Goal: Task Accomplishment & Management: Manage account settings

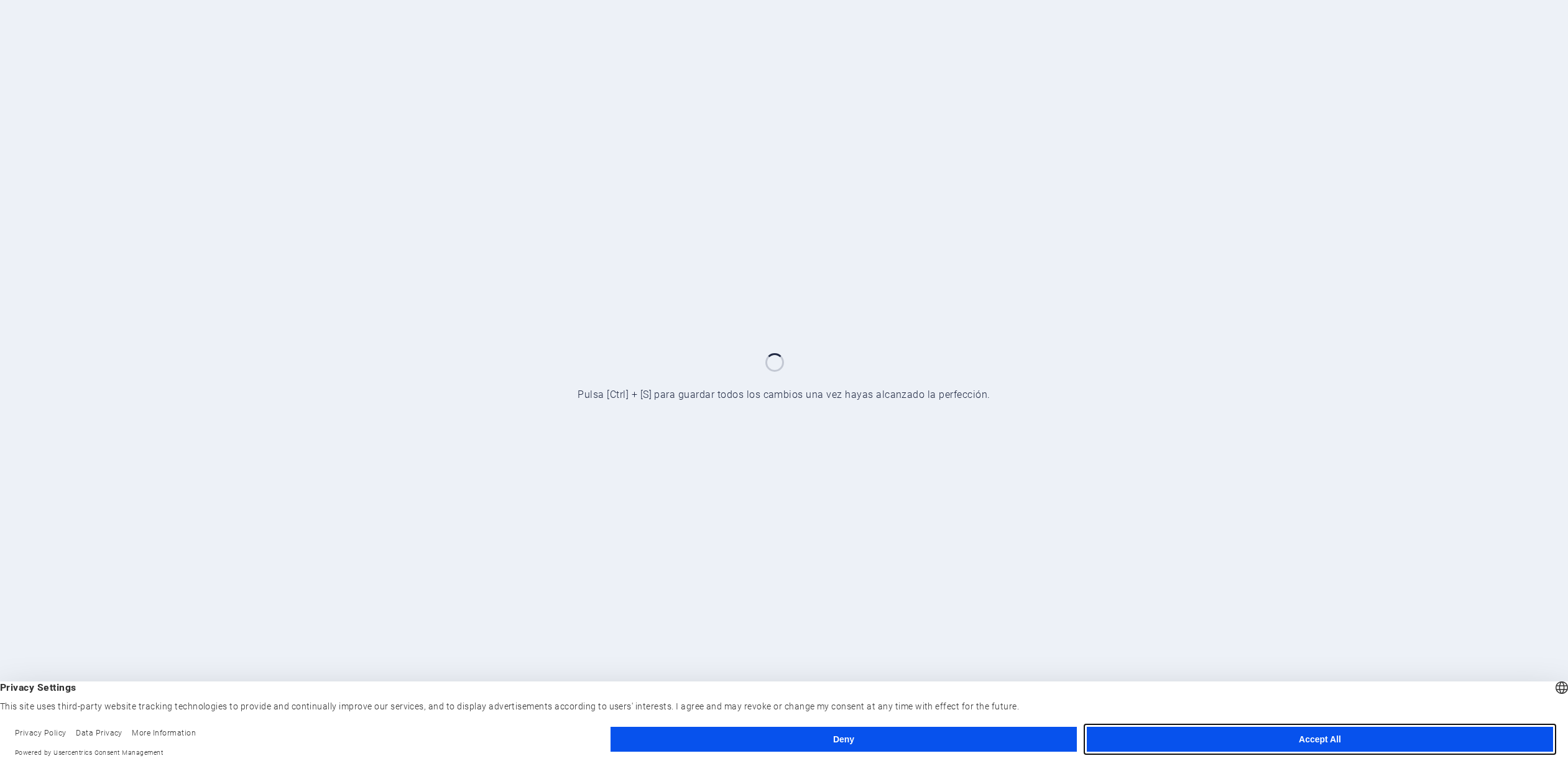
click at [1288, 746] on button "Accept All" at bounding box center [1320, 739] width 466 height 25
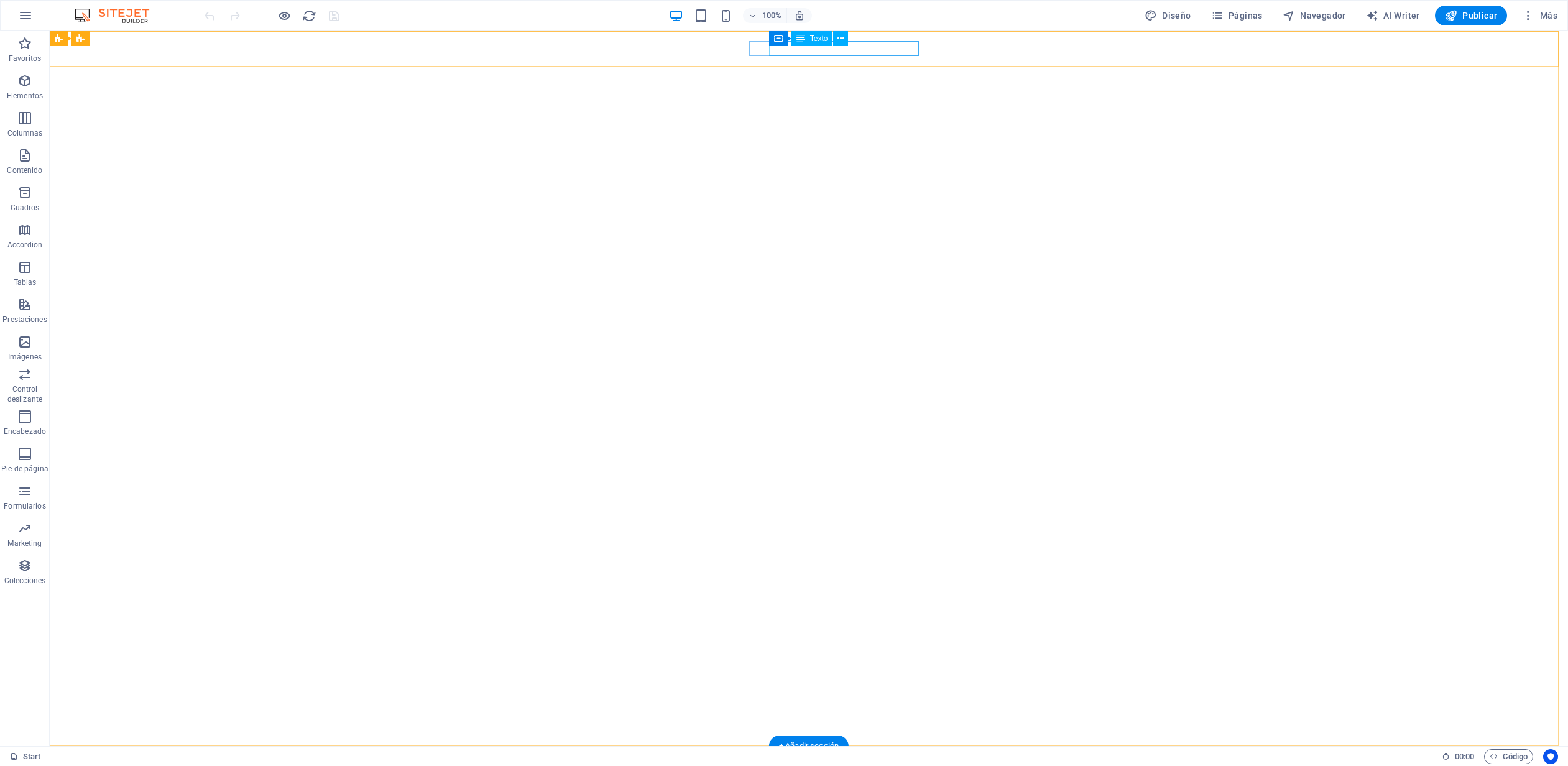
drag, startPoint x: 810, startPoint y: 52, endPoint x: 590, endPoint y: 51, distance: 220.0
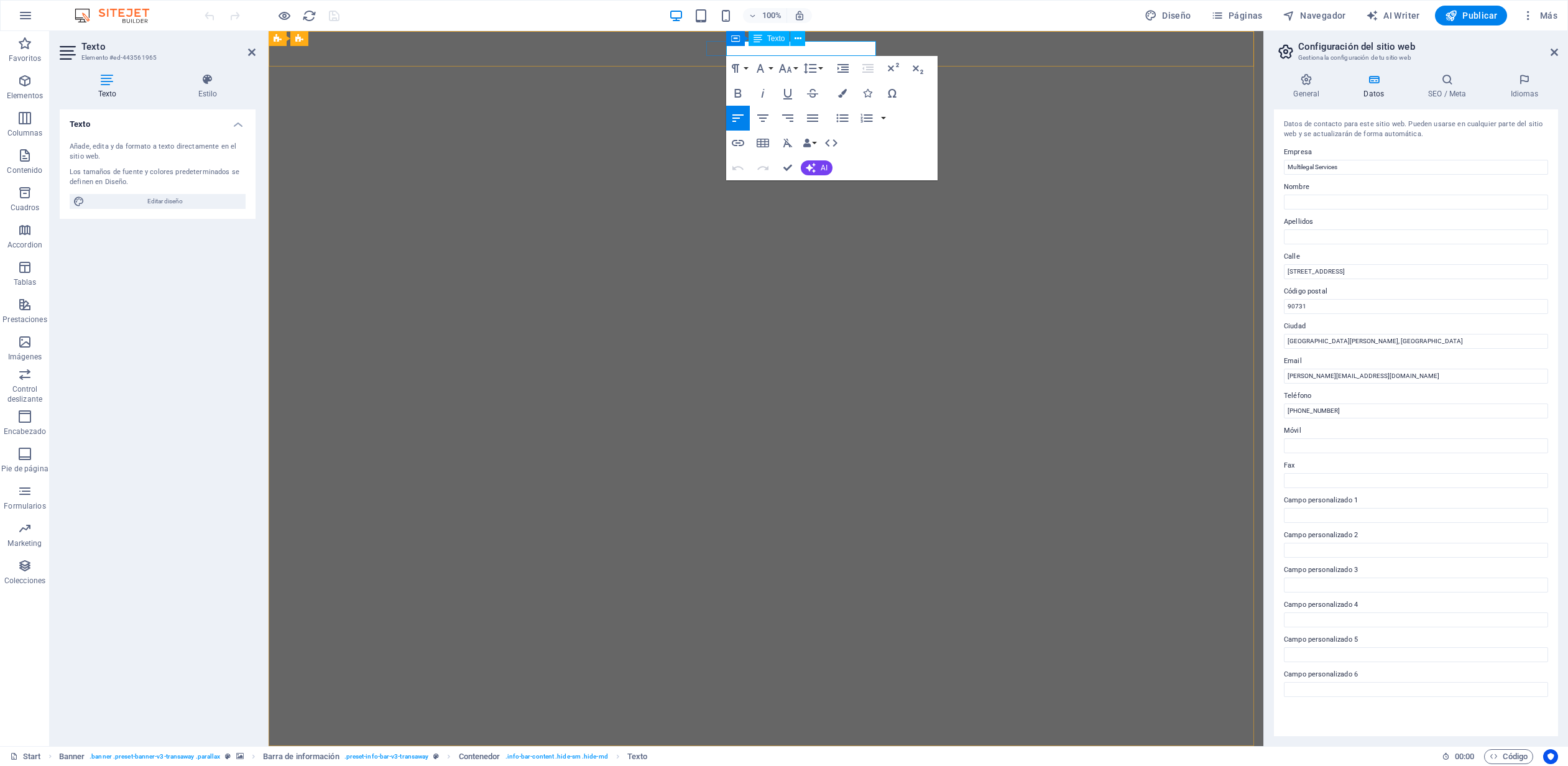
click at [803, 72] on icon "button" at bounding box center [801, 74] width 9 height 9
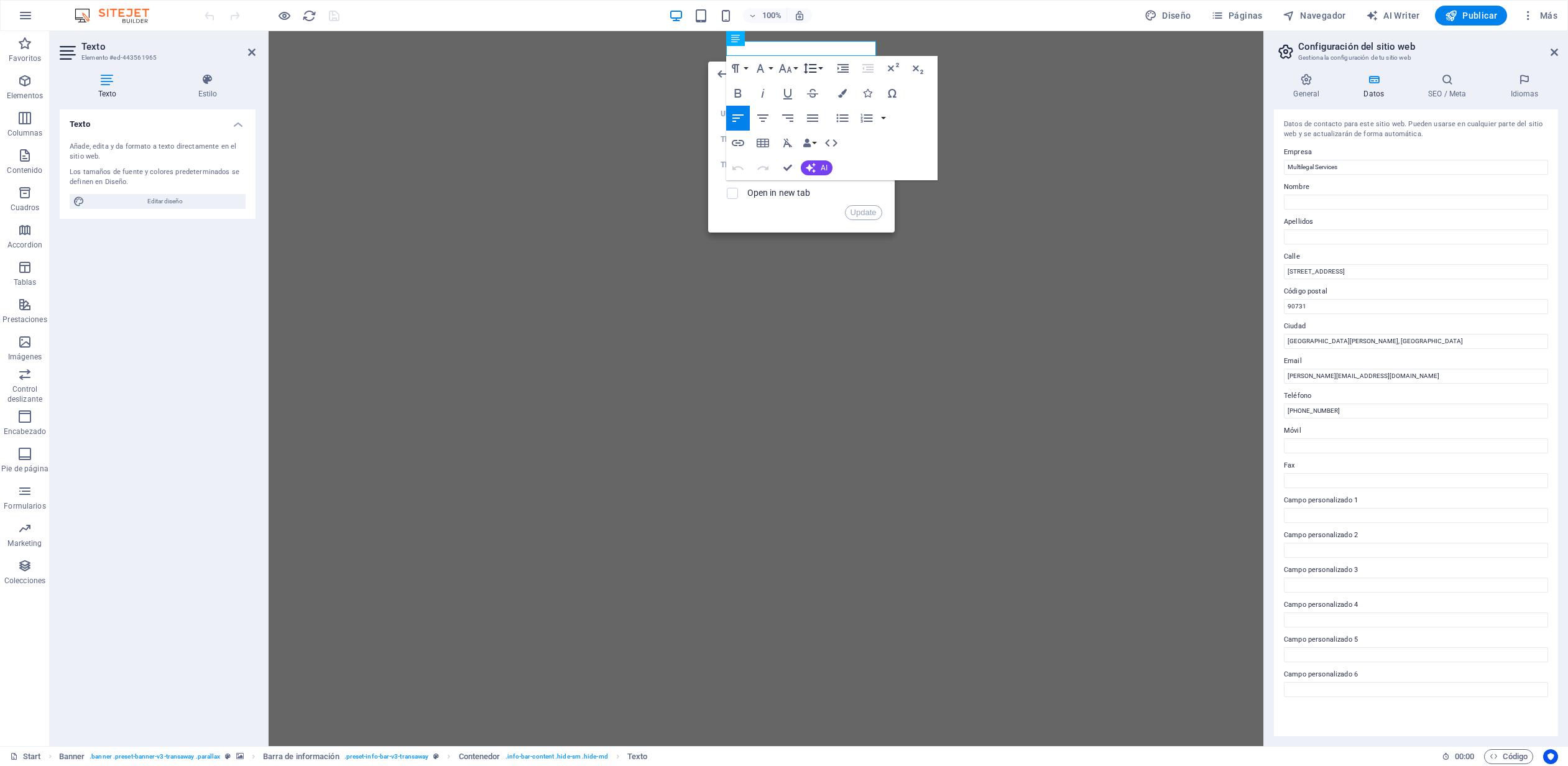
scroll to position [0, 22]
click at [820, 117] on input "mailto:[PERSON_NAME][EMAIL_ADDRESS][DOMAIN_NAME]" at bounding box center [816, 114] width 132 height 20
click at [820, 117] on input "mailto:[PERSON_NAME][EMAIL_ADDRESS][DOMAIN_NAME]" at bounding box center [816, 114] width 132 height 20
click at [775, 110] on input "mailto:[PERSON_NAME][EMAIL_ADDRESS][DOMAIN_NAME]" at bounding box center [816, 114] width 132 height 20
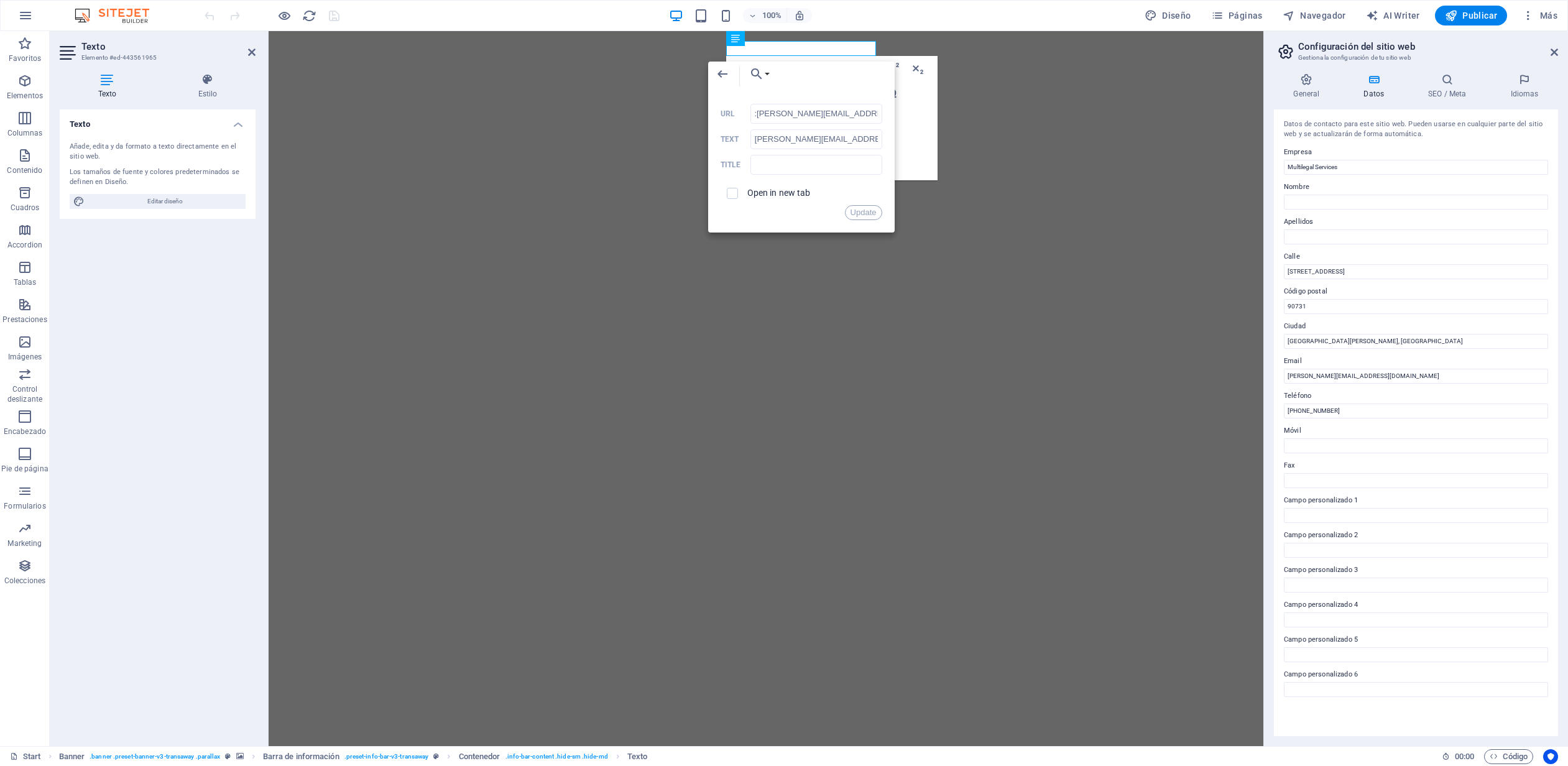
scroll to position [0, 0]
drag, startPoint x: 1048, startPoint y: 142, endPoint x: 665, endPoint y: 105, distance: 384.8
drag, startPoint x: 781, startPoint y: 117, endPoint x: 894, endPoint y: 126, distance: 113.4
click at [894, 126] on div "Back Choose Link Start Subpage Legal Notice Privacy Litigios Marítimos Arbitraj…" at bounding box center [801, 147] width 187 height 171
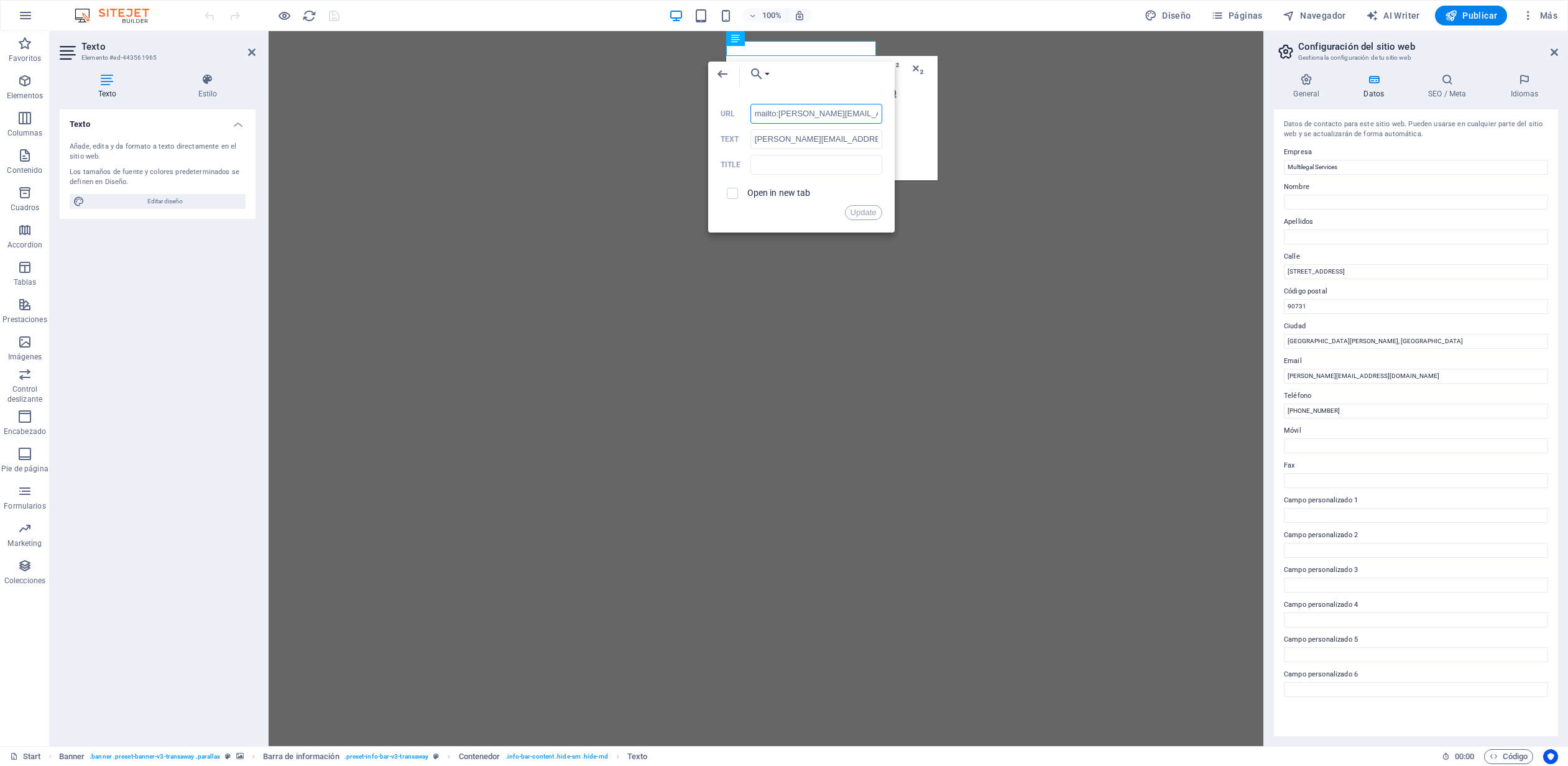
drag, startPoint x: 853, startPoint y: 107, endPoint x: 860, endPoint y: 111, distance: 8.1
click at [854, 108] on input "mailto:[PERSON_NAME][EMAIL_ADDRESS][DOMAIN_NAME]" at bounding box center [816, 114] width 132 height 20
click at [775, 111] on input "mailto:[PERSON_NAME][EMAIL_ADDRESS][DOMAIN_NAME]" at bounding box center [816, 114] width 132 height 20
paste input "office"
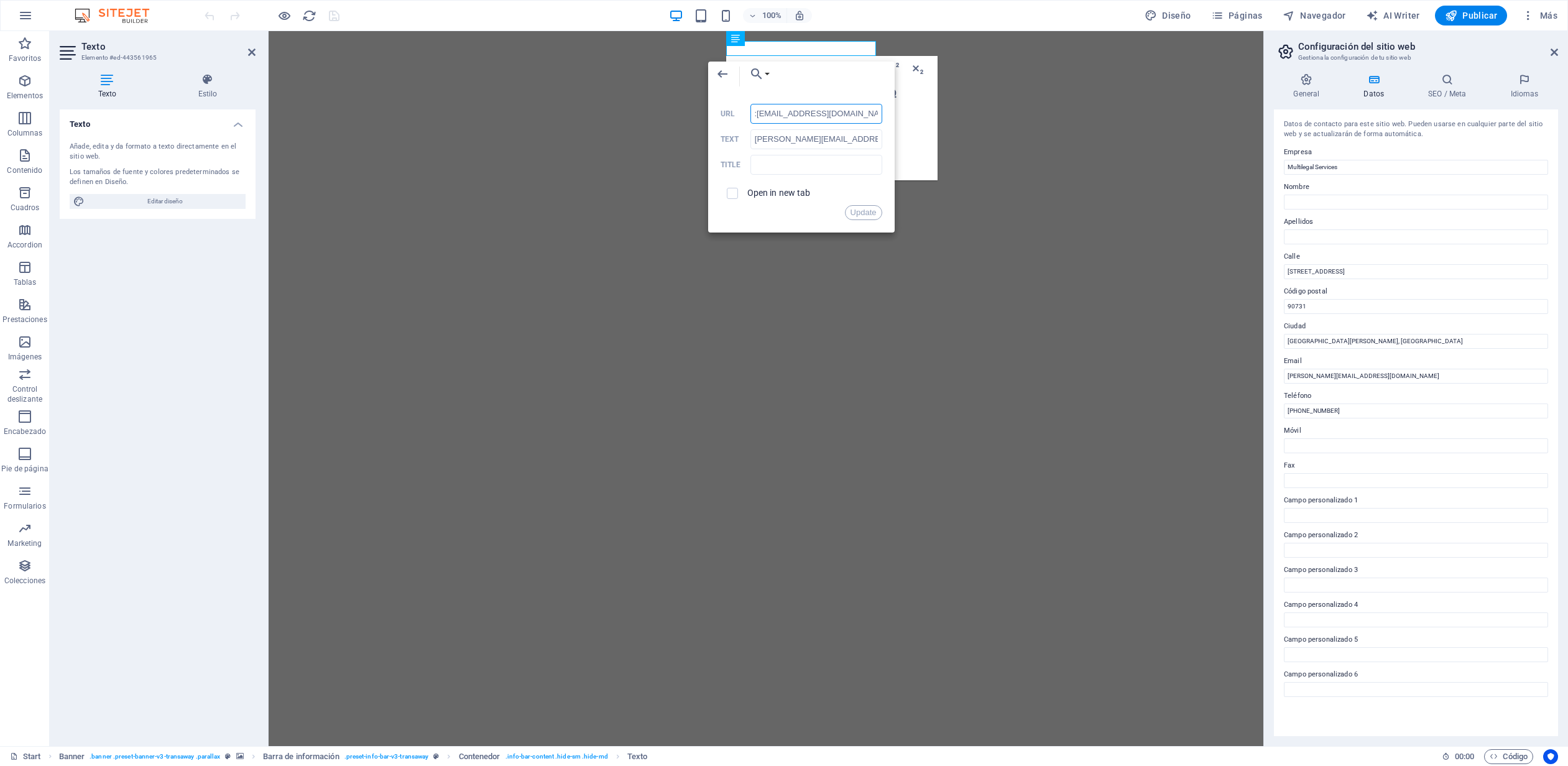
scroll to position [0, 9]
type input "mailto:[EMAIL_ADDRESS][DOMAIN_NAME]"
click at [807, 139] on input "[PERSON_NAME][EMAIL_ADDRESS][DOMAIN_NAME]" at bounding box center [816, 139] width 132 height 20
click at [806, 139] on input "[PERSON_NAME][EMAIL_ADDRESS][DOMAIN_NAME]" at bounding box center [816, 139] width 132 height 20
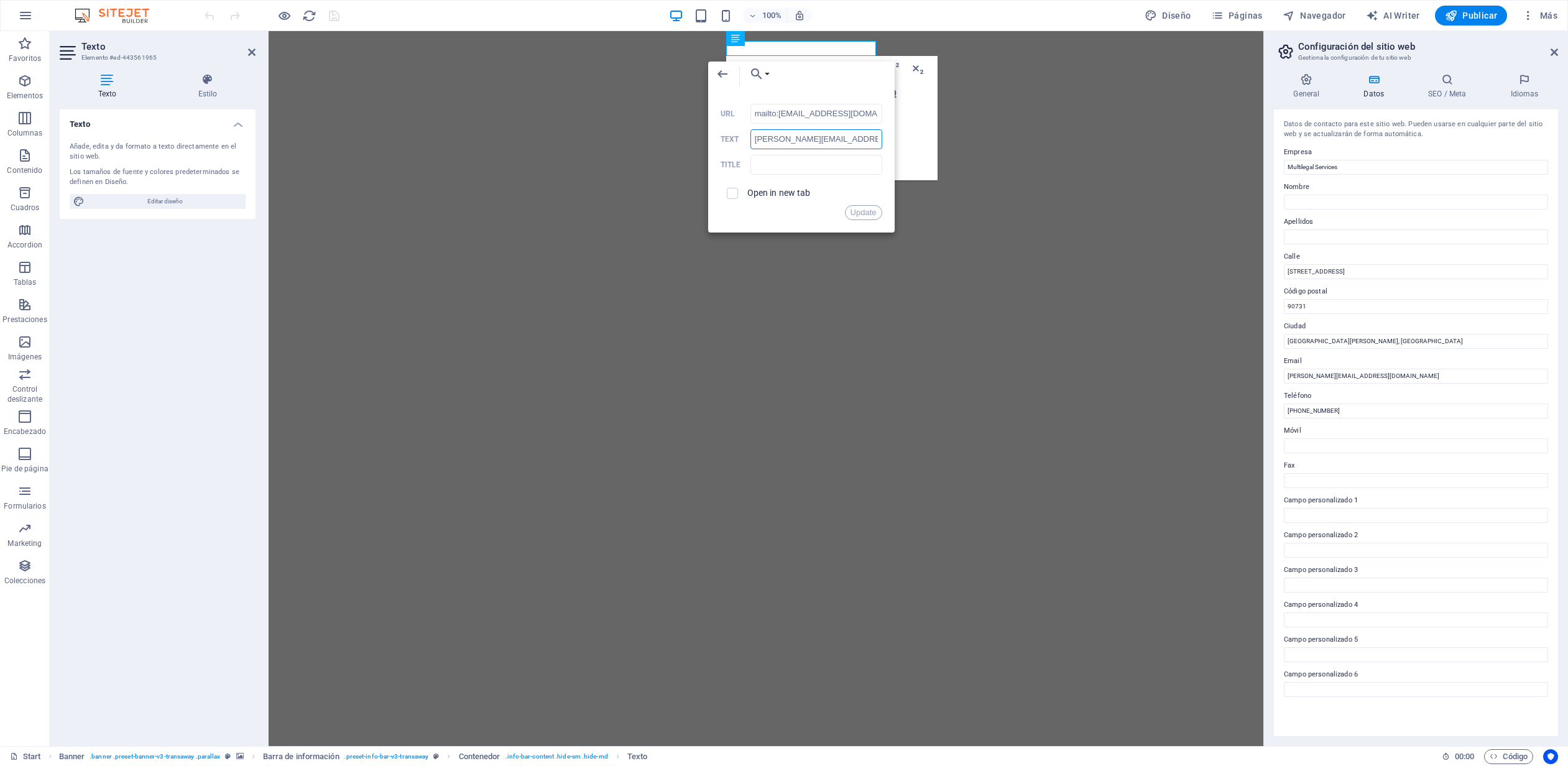
click at [806, 138] on input "[PERSON_NAME][EMAIL_ADDRESS][DOMAIN_NAME]" at bounding box center [816, 139] width 132 height 20
paste input "office"
type input "[EMAIL_ADDRESS][DOMAIN_NAME]"
click at [867, 212] on button "Update" at bounding box center [863, 212] width 37 height 15
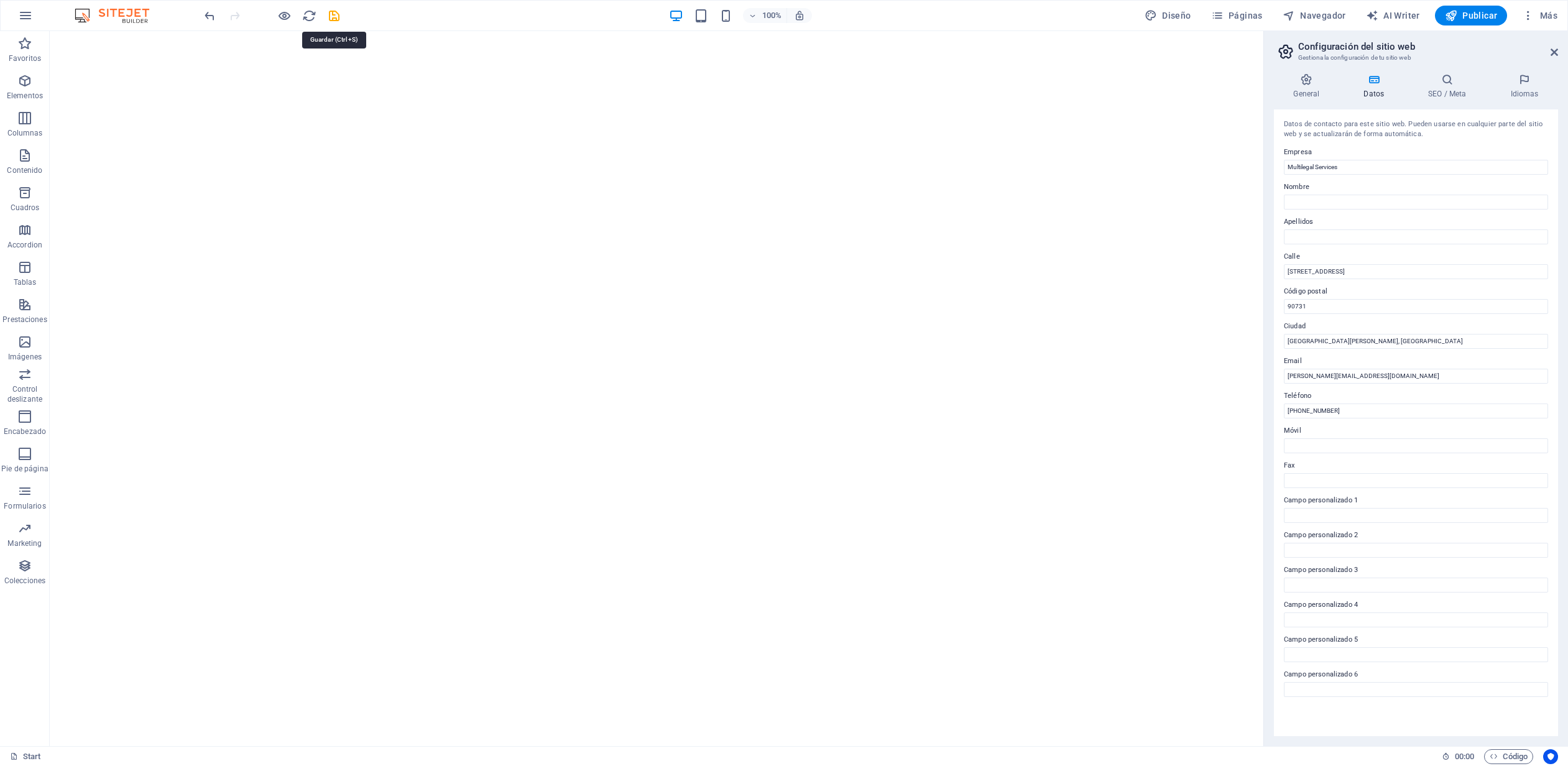
click at [337, 12] on icon "save" at bounding box center [334, 16] width 14 height 14
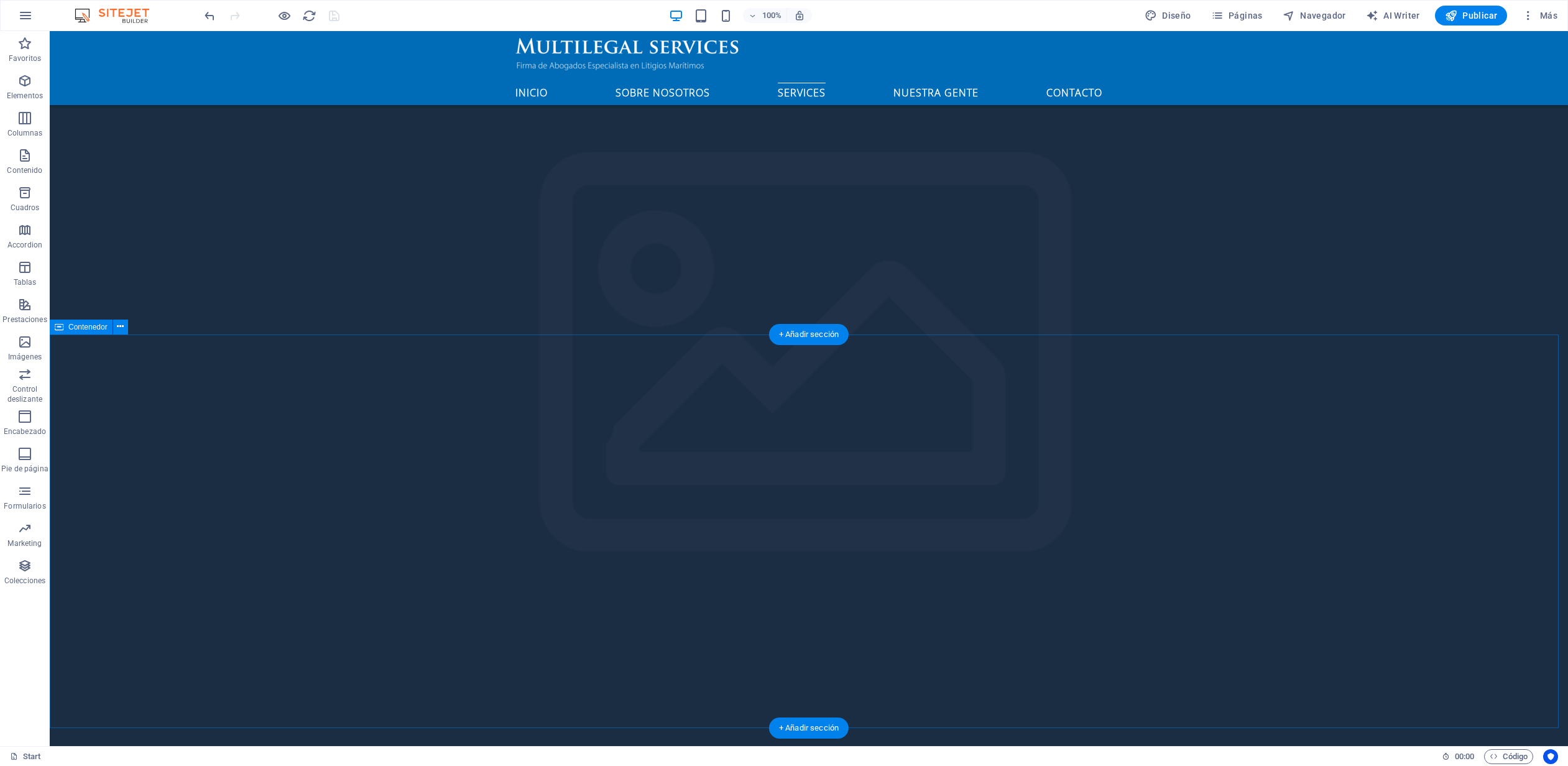
scroll to position [2542, 0]
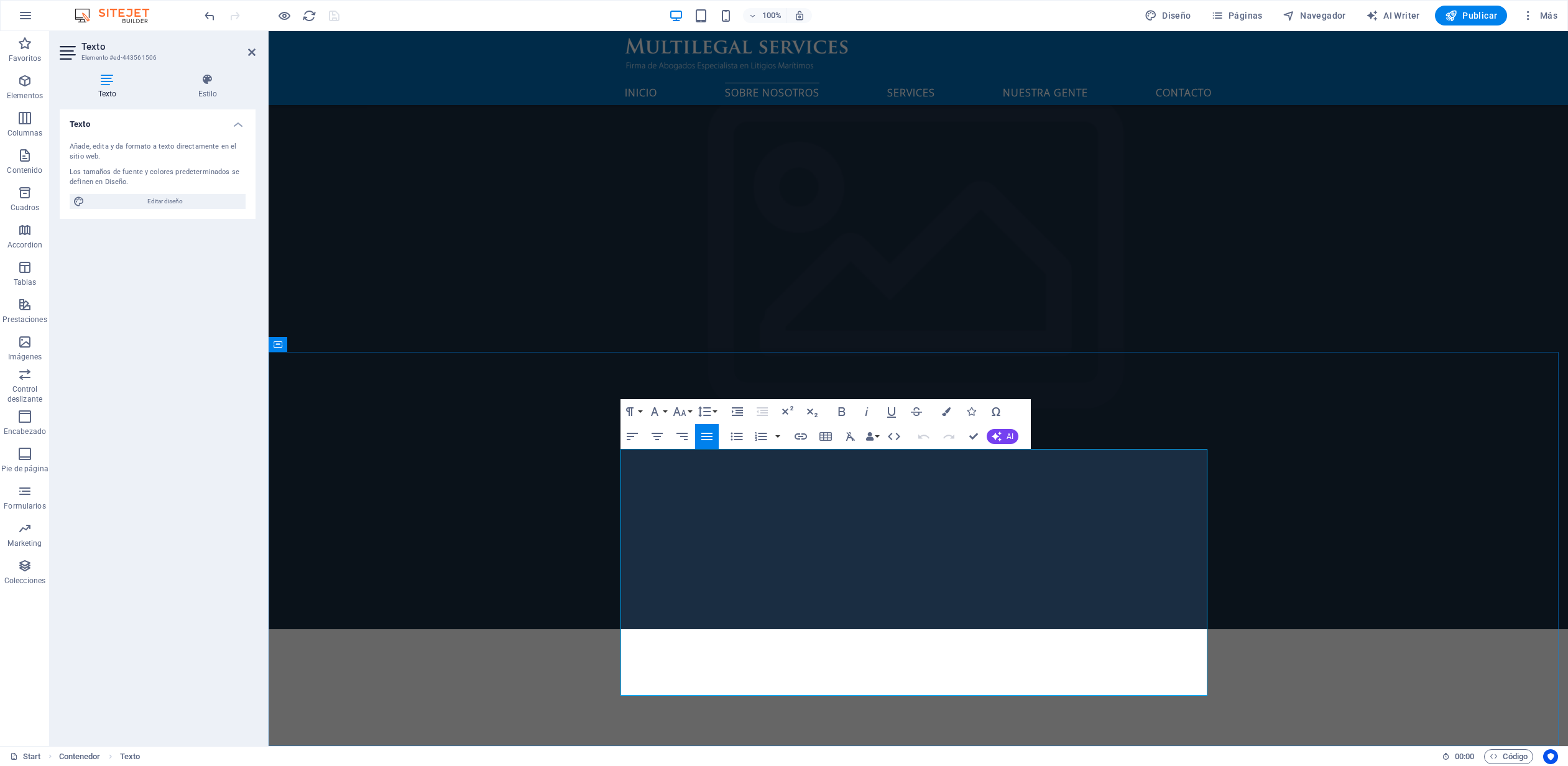
click at [678, 416] on icon "button" at bounding box center [680, 412] width 15 height 15
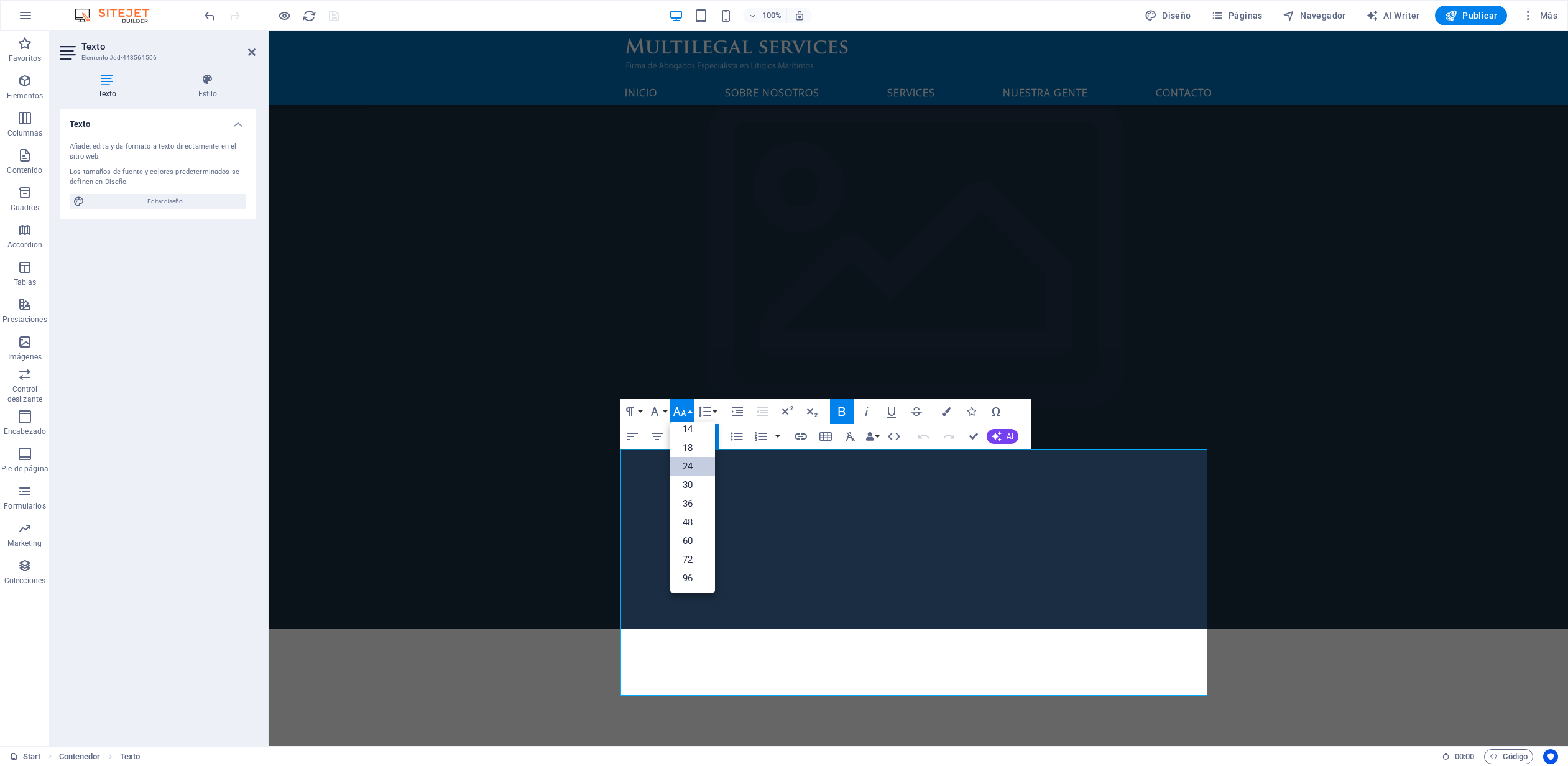
scroll to position [100, 0]
click at [689, 448] on link "18" at bounding box center [693, 448] width 45 height 19
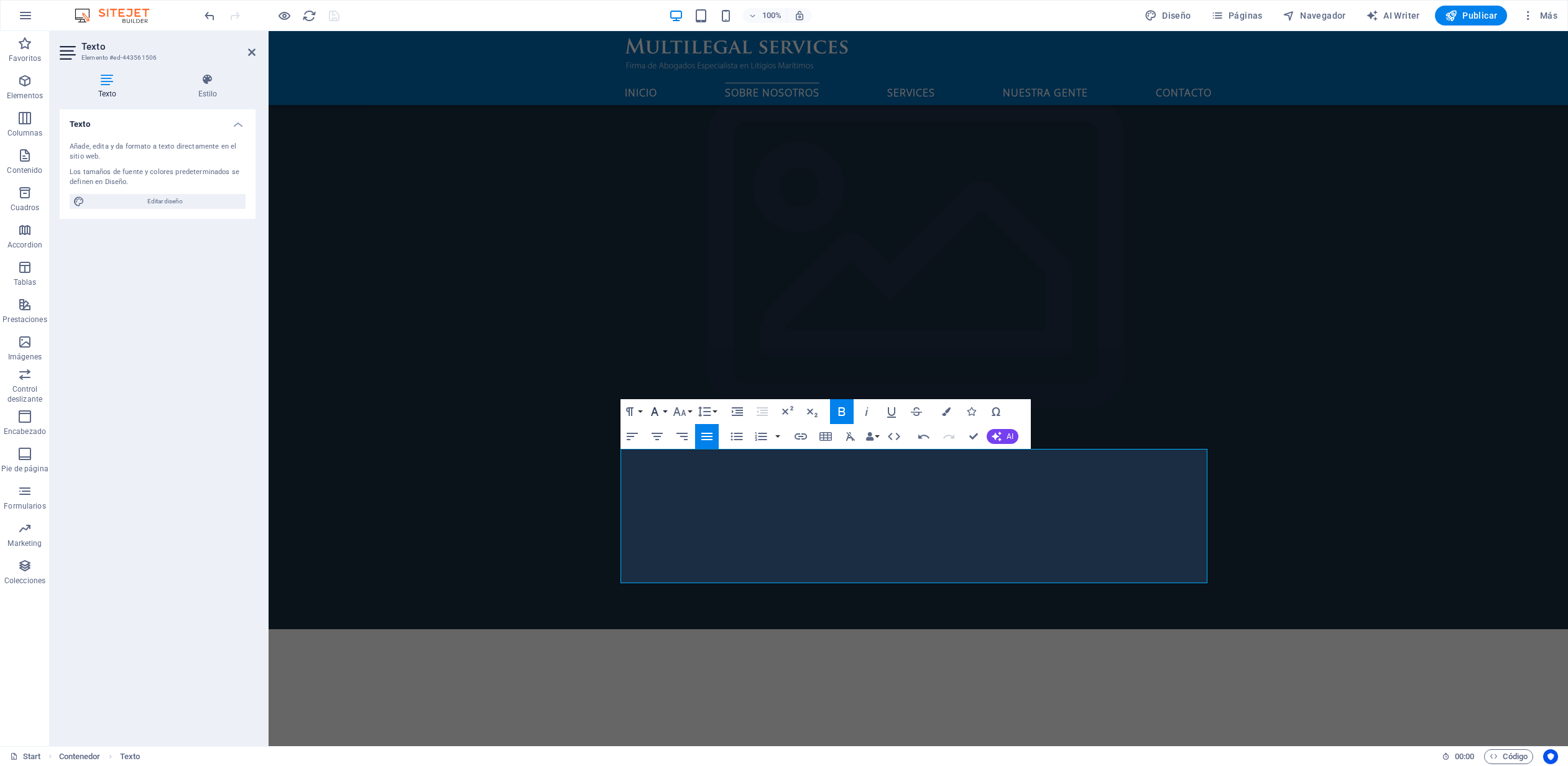
click at [657, 415] on icon "button" at bounding box center [655, 412] width 7 height 9
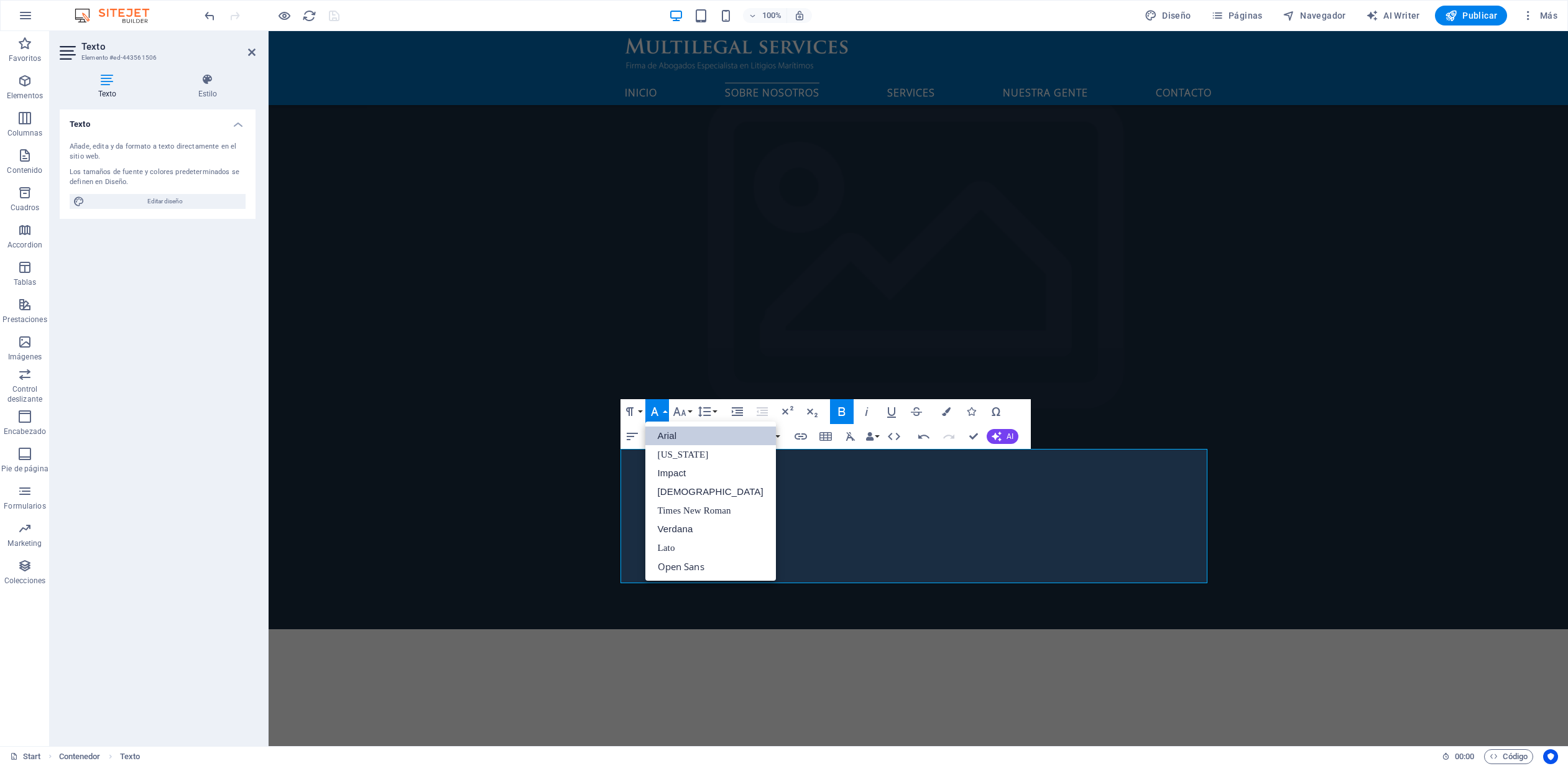
scroll to position [0, 0]
click at [680, 430] on link "Arial" at bounding box center [710, 436] width 131 height 19
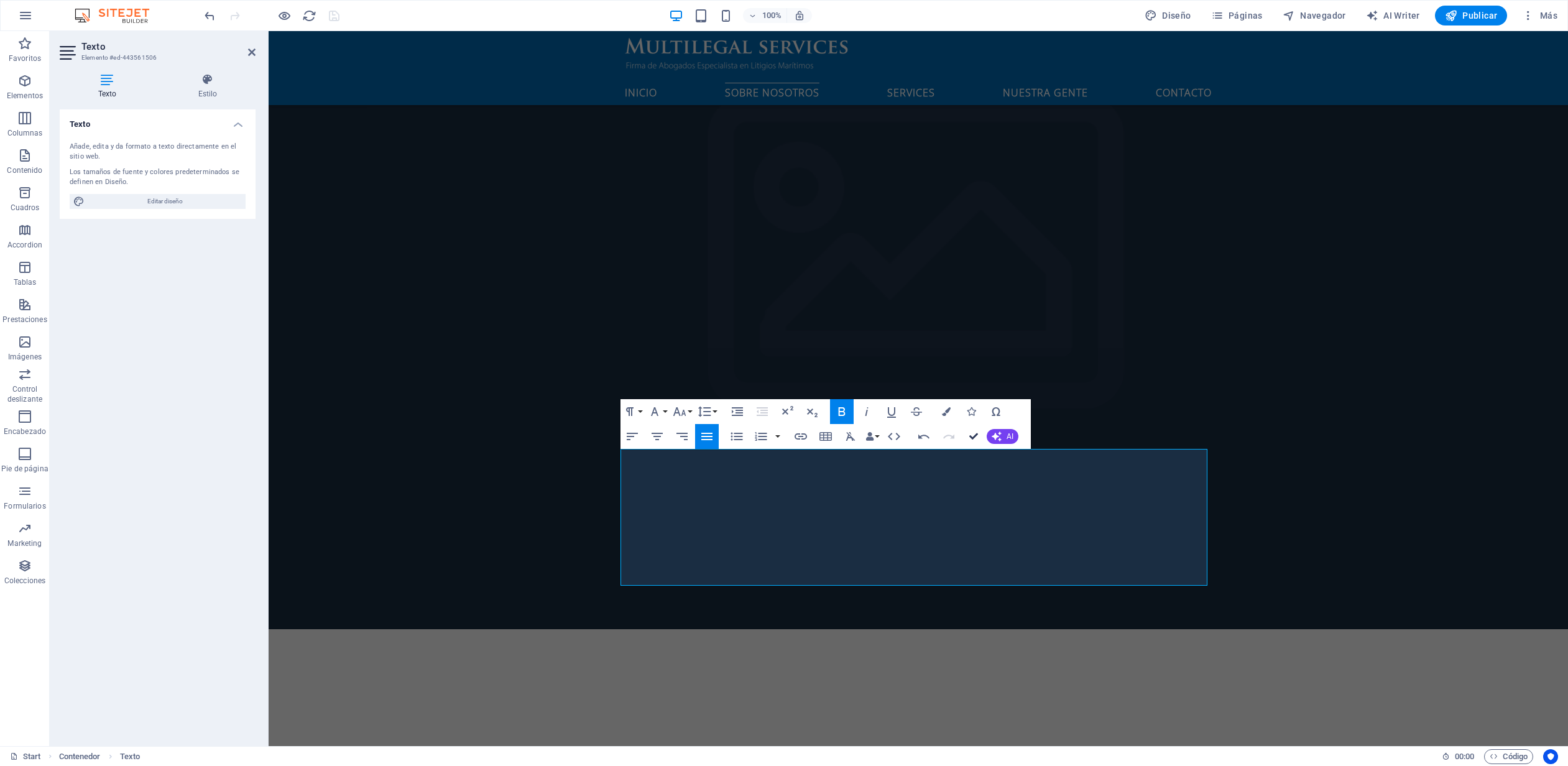
drag, startPoint x: 976, startPoint y: 440, endPoint x: 919, endPoint y: 422, distance: 59.8
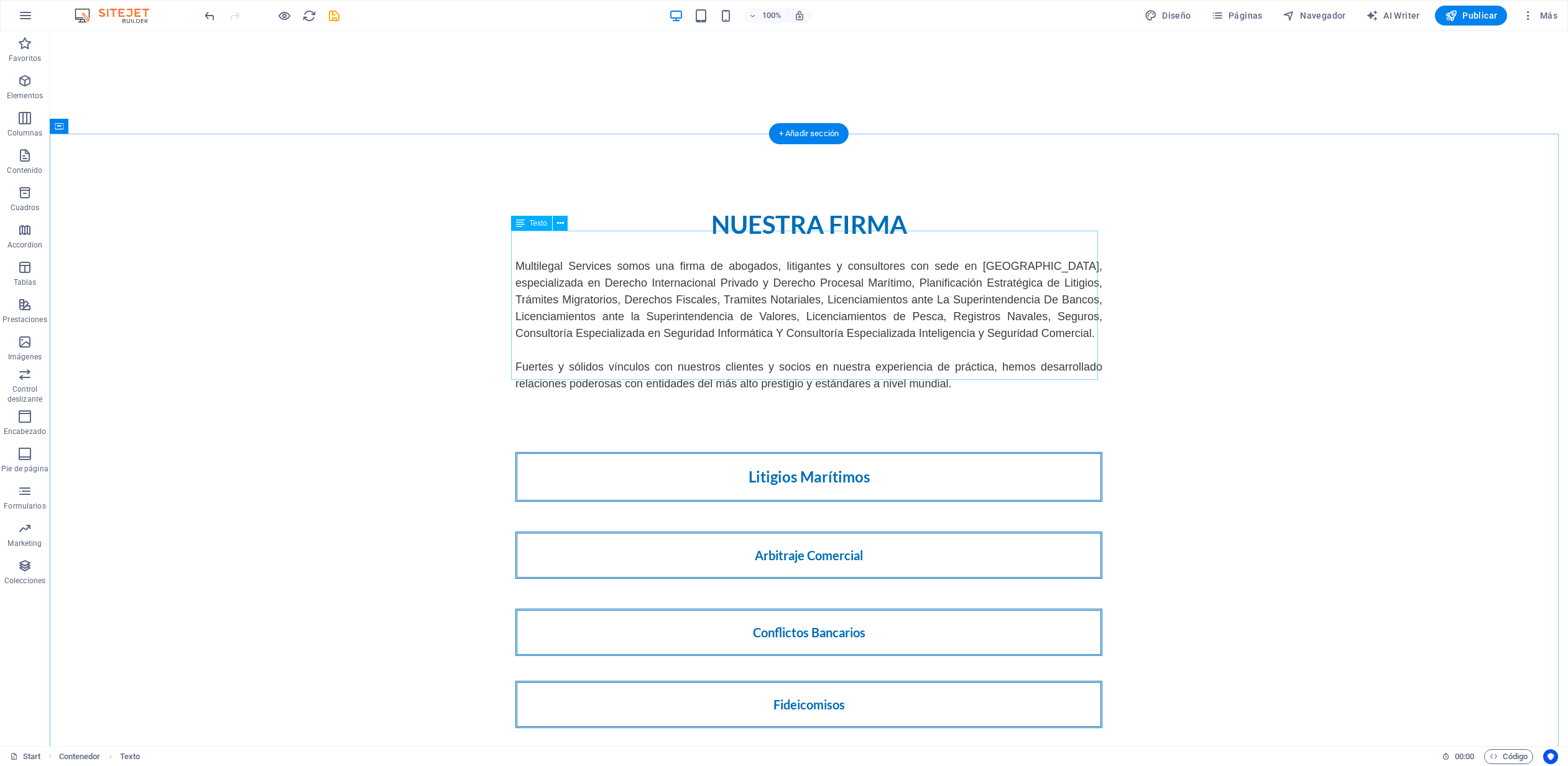
scroll to position [612, 0]
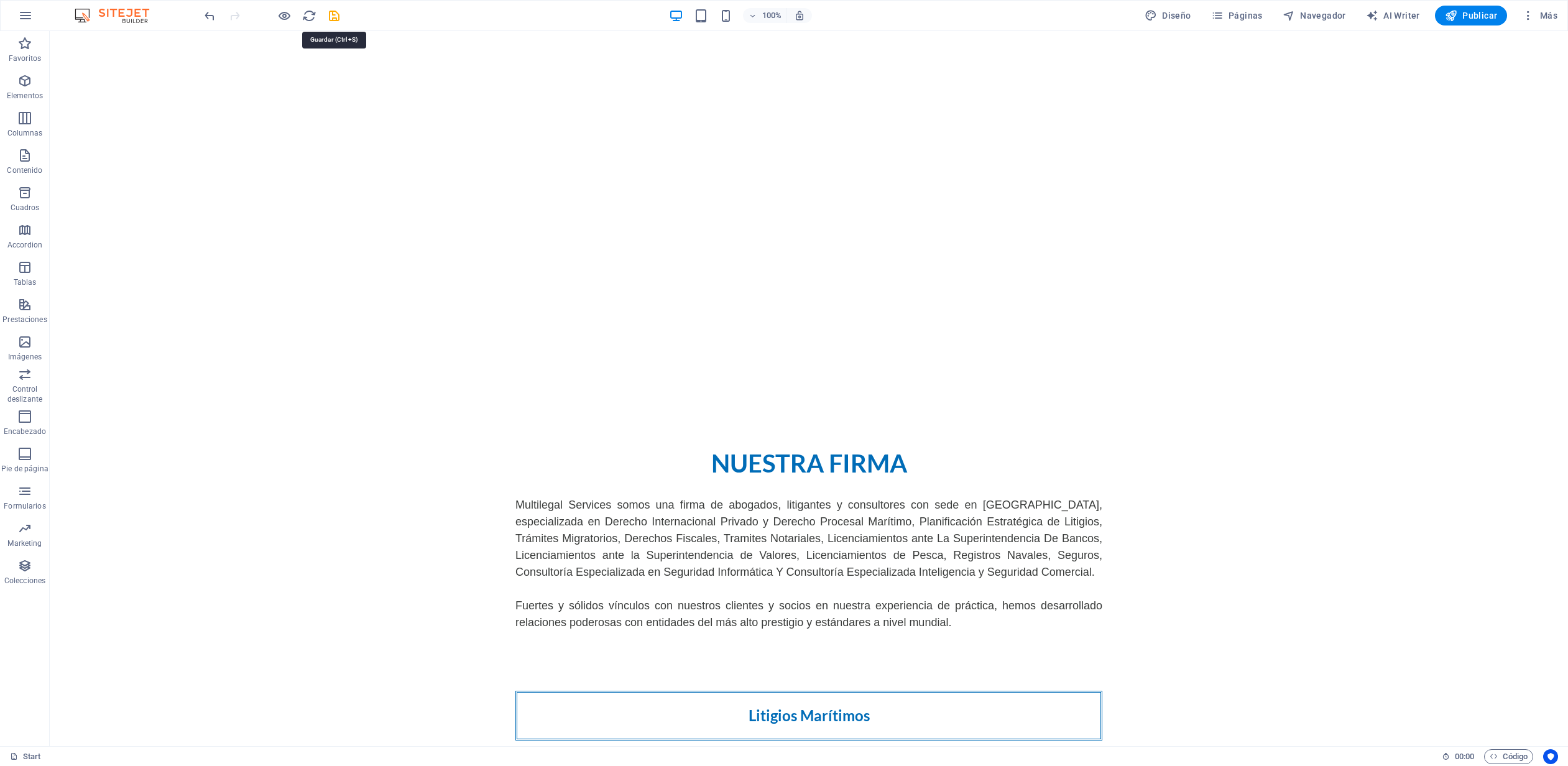
click at [329, 16] on icon "save" at bounding box center [334, 16] width 14 height 14
checkbox input "false"
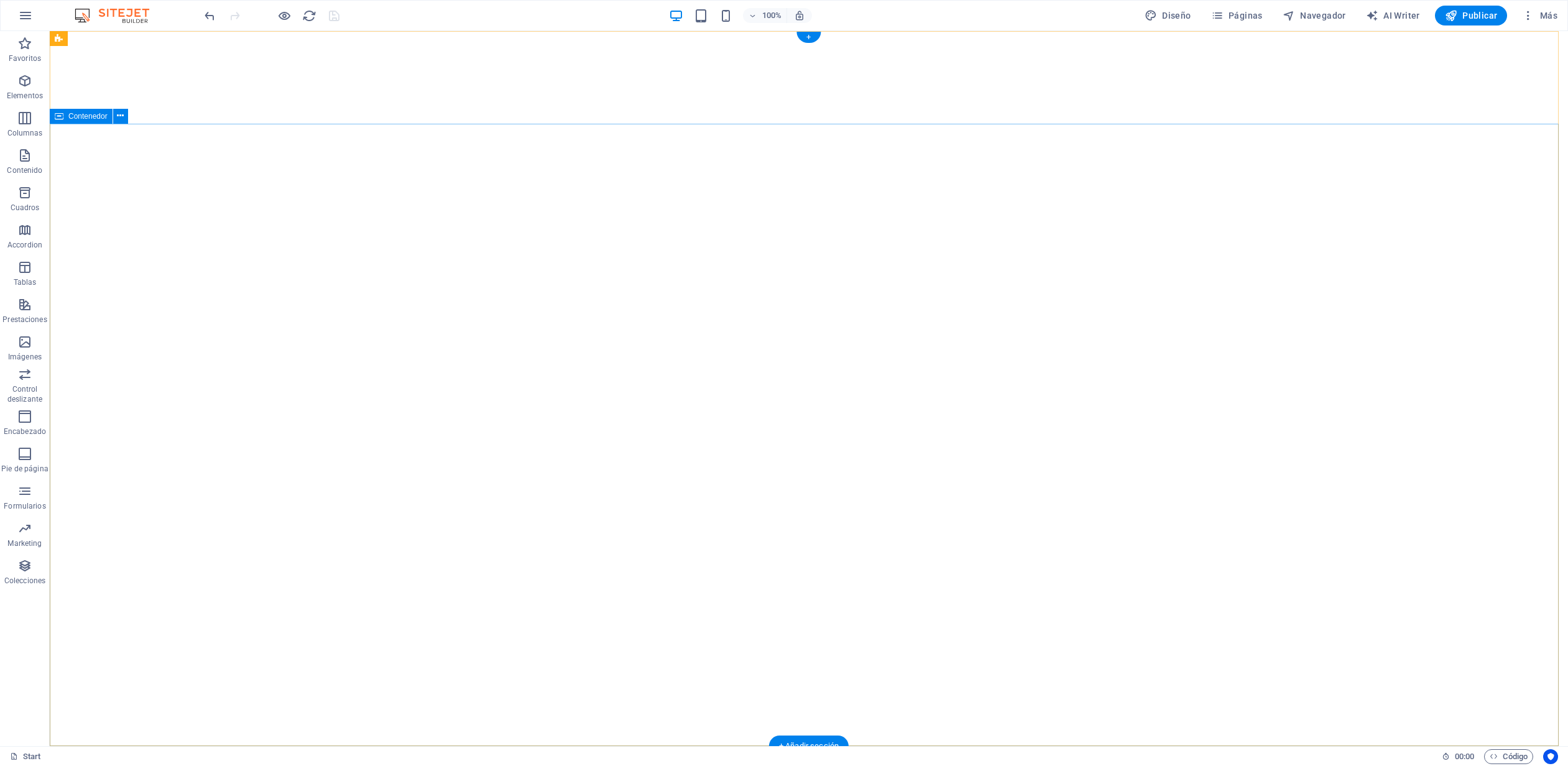
scroll to position [0, 0]
